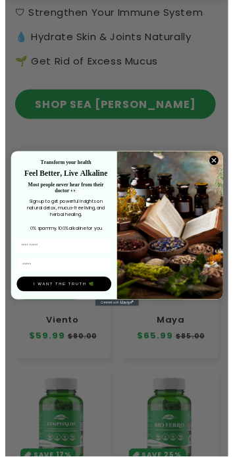
scroll to position [724, 0]
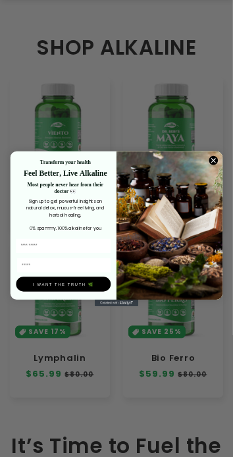
click at [216, 158] on circle "Close dialog" at bounding box center [213, 159] width 9 height 9
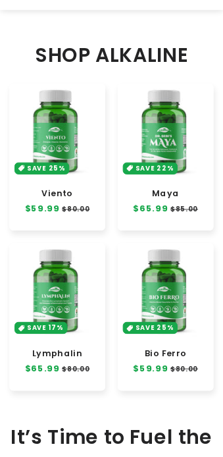
scroll to position [736, 0]
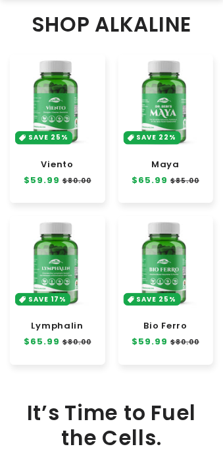
click at [61, 160] on link "Viento" at bounding box center [57, 165] width 82 height 11
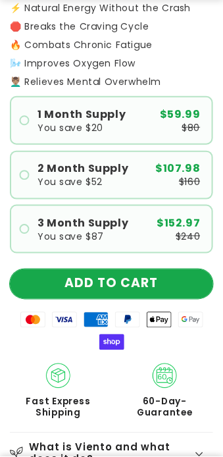
scroll to position [526, 0]
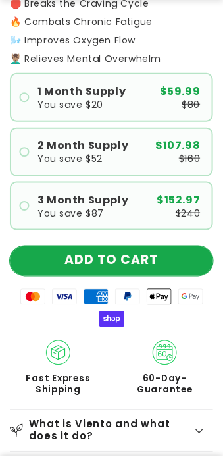
click at [139, 255] on button "ADD TO CART" at bounding box center [111, 261] width 203 height 30
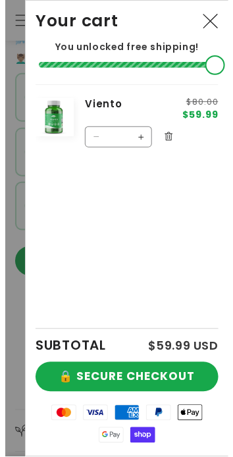
scroll to position [524, 0]
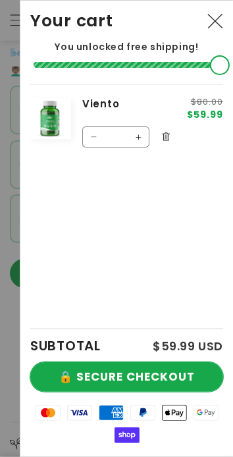
click at [139, 380] on button "🔒 SECURE CHECKOUT" at bounding box center [126, 377] width 193 height 30
